Goal: Information Seeking & Learning: Learn about a topic

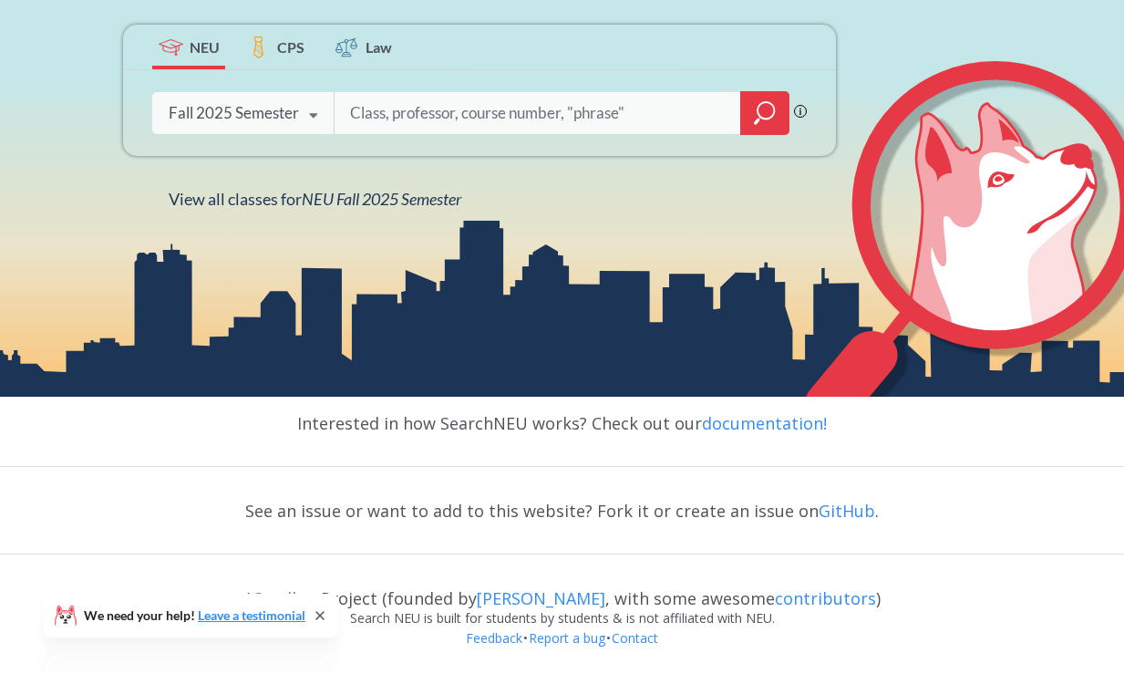
scroll to position [347, 0]
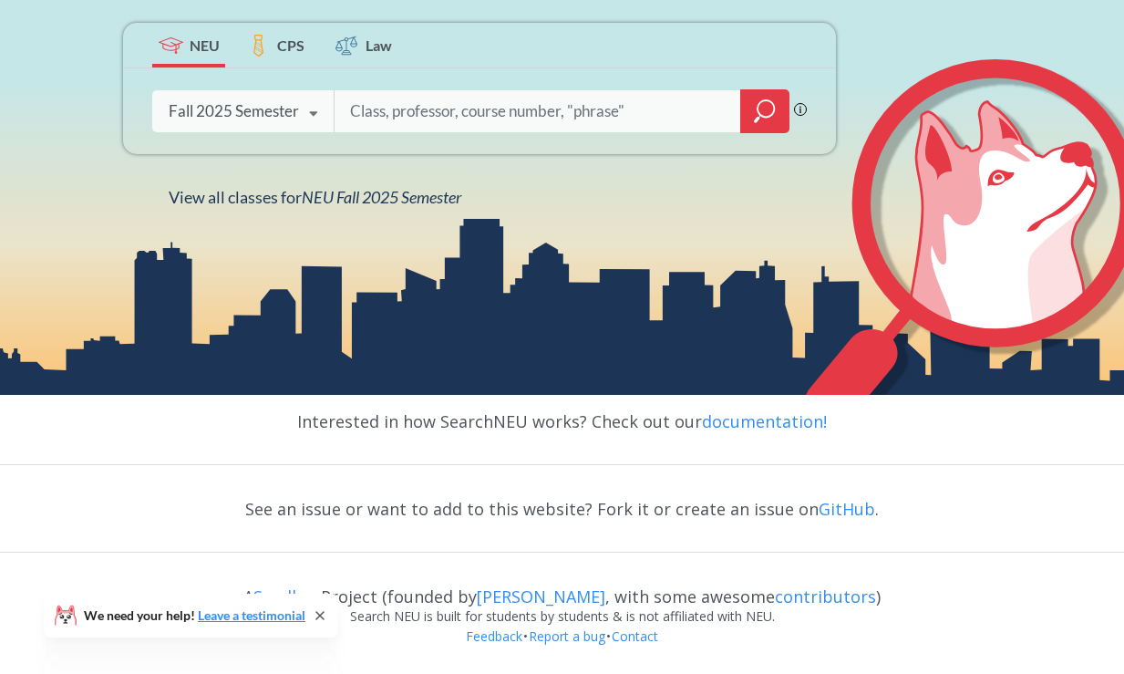
click at [299, 102] on icon at bounding box center [313, 113] width 35 height 51
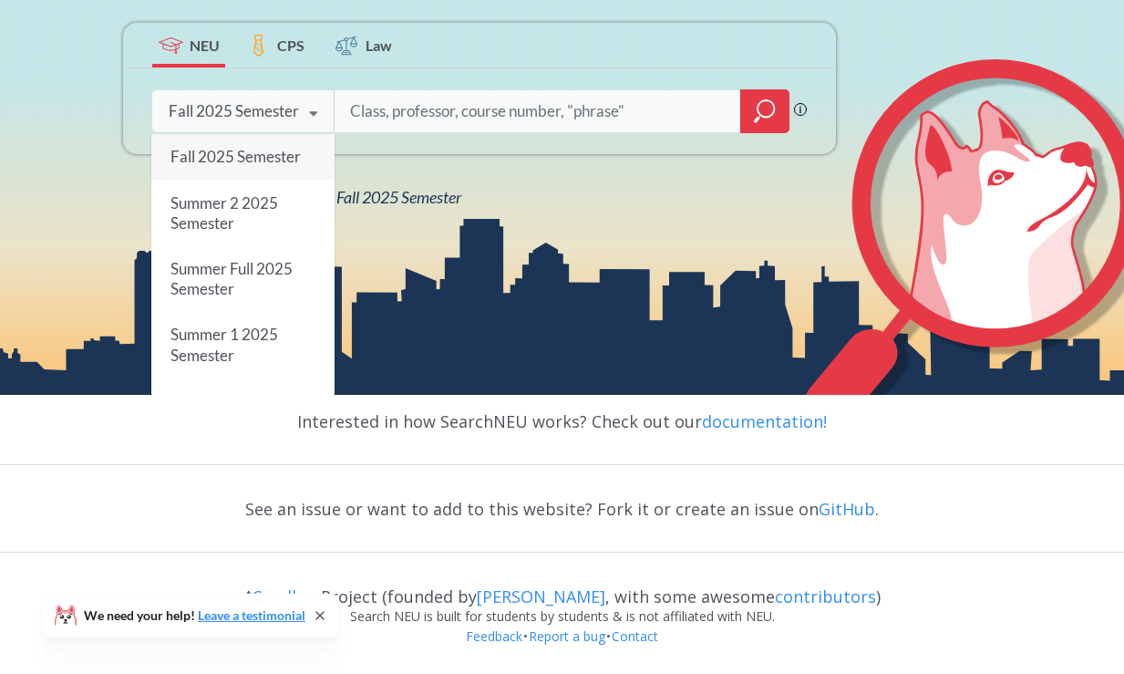
click at [299, 102] on icon at bounding box center [313, 113] width 35 height 51
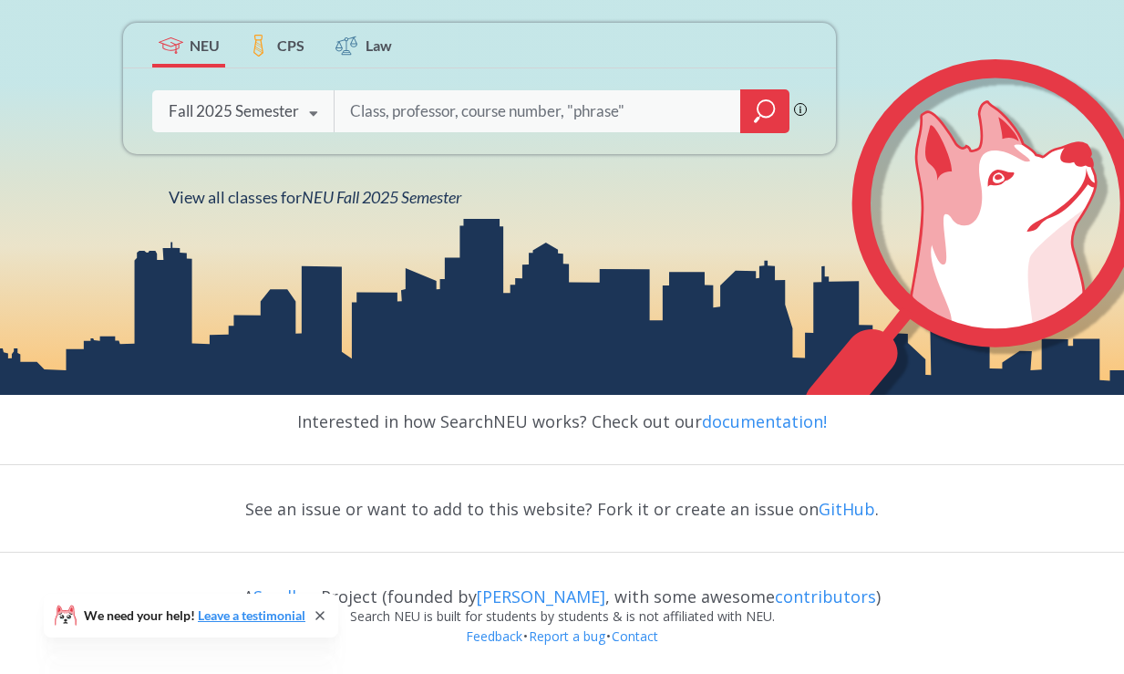
click at [284, 35] on span "CPS" at bounding box center [290, 45] width 27 height 21
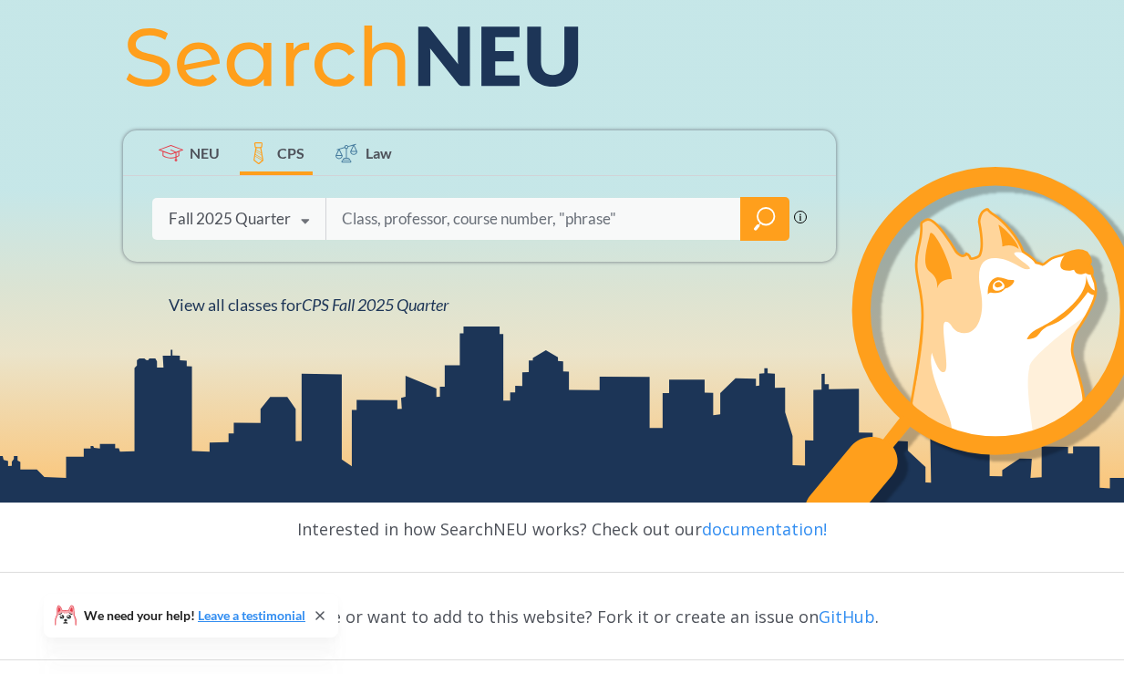
scroll to position [275, 0]
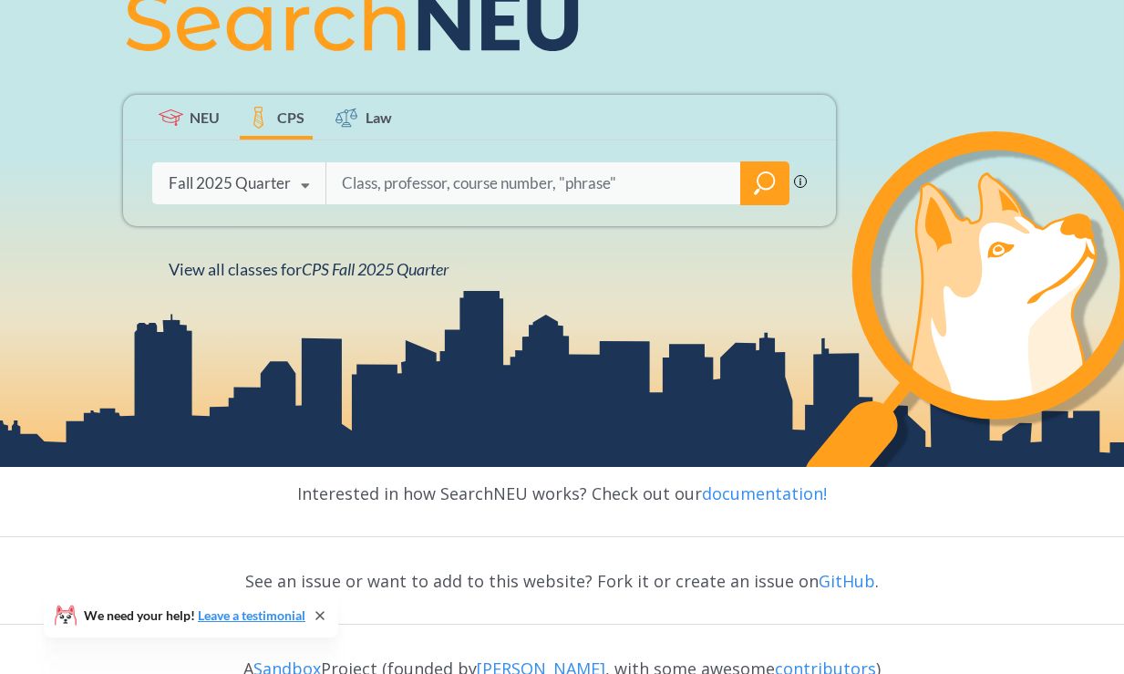
click at [447, 187] on input "search" at bounding box center [534, 183] width 388 height 38
type input "analytics"
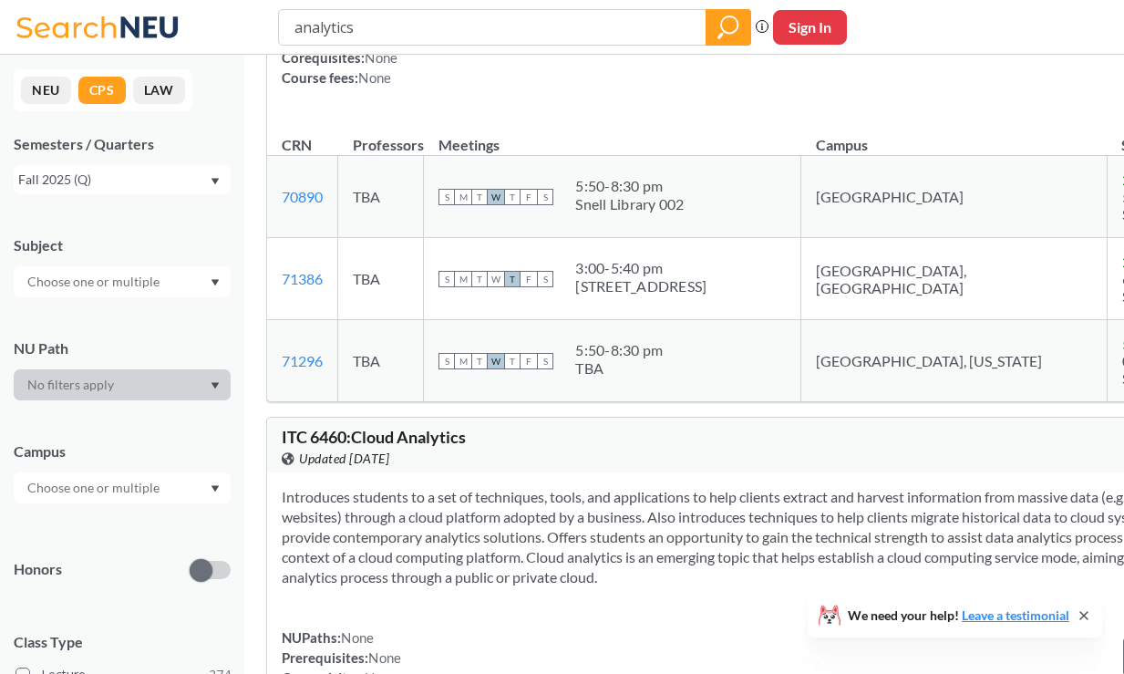
scroll to position [1443, 0]
